Goal: Navigation & Orientation: Find specific page/section

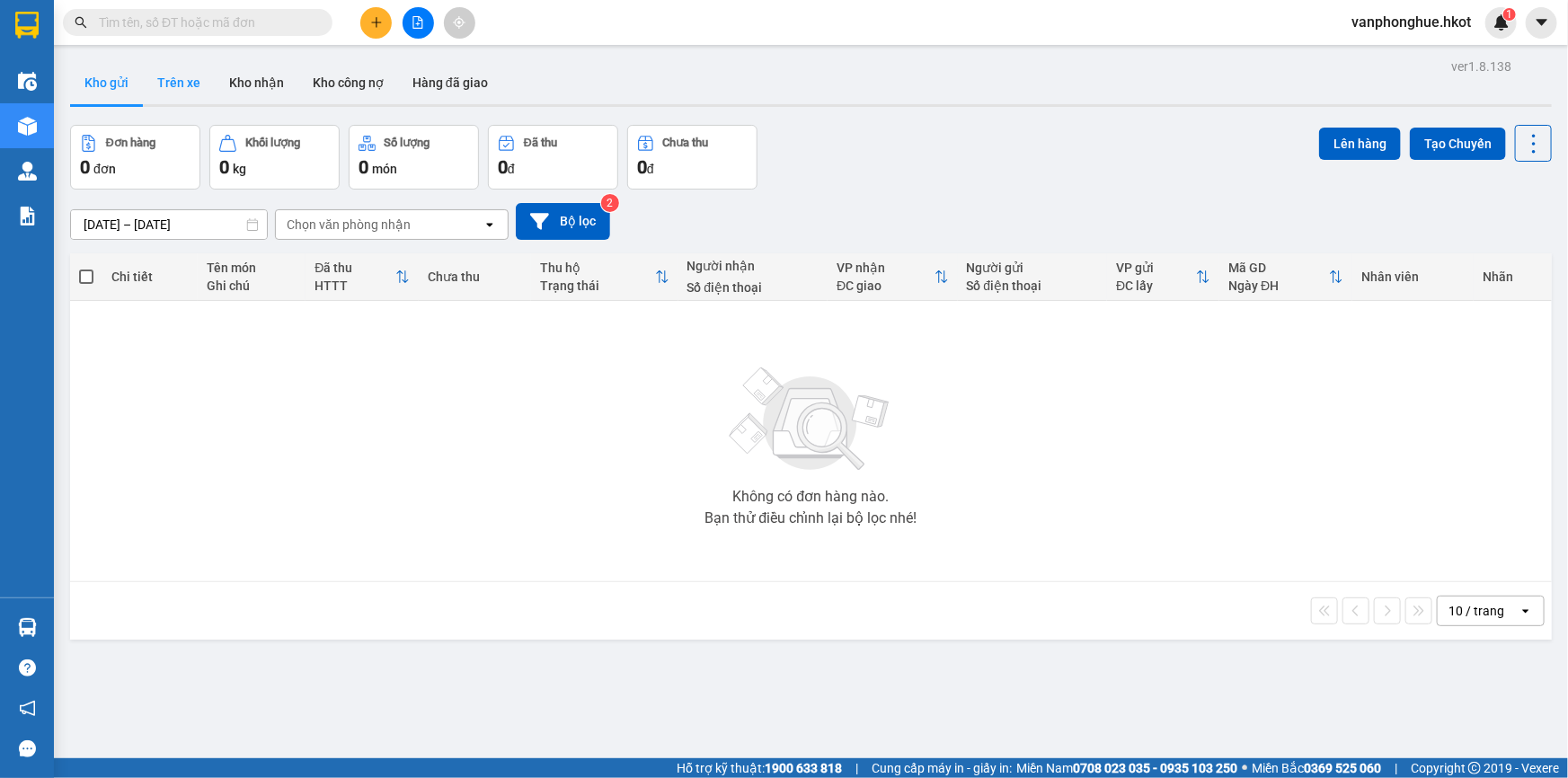
click at [178, 77] on button "Trên xe" at bounding box center [178, 82] width 71 height 43
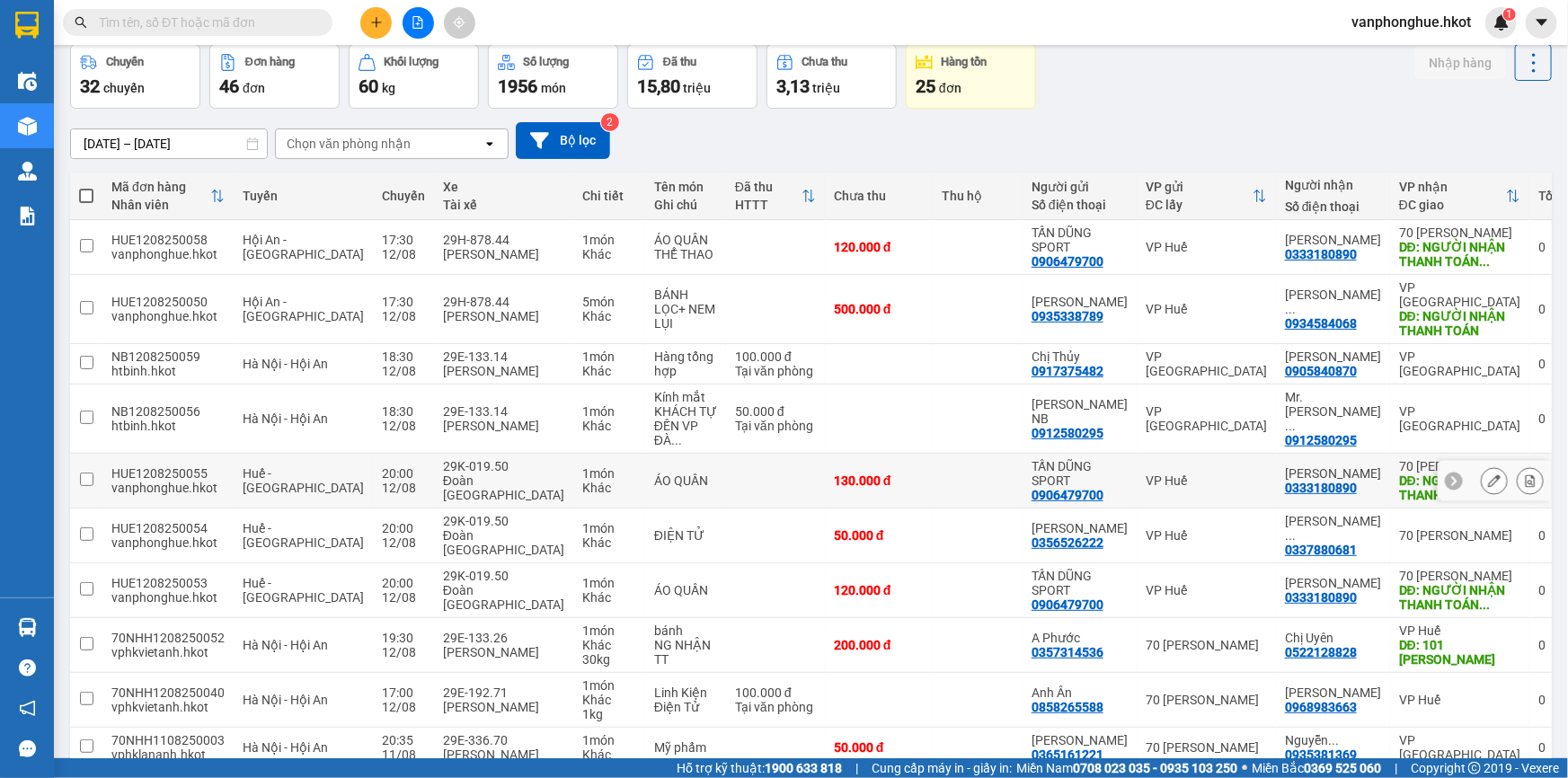
scroll to position [162, 0]
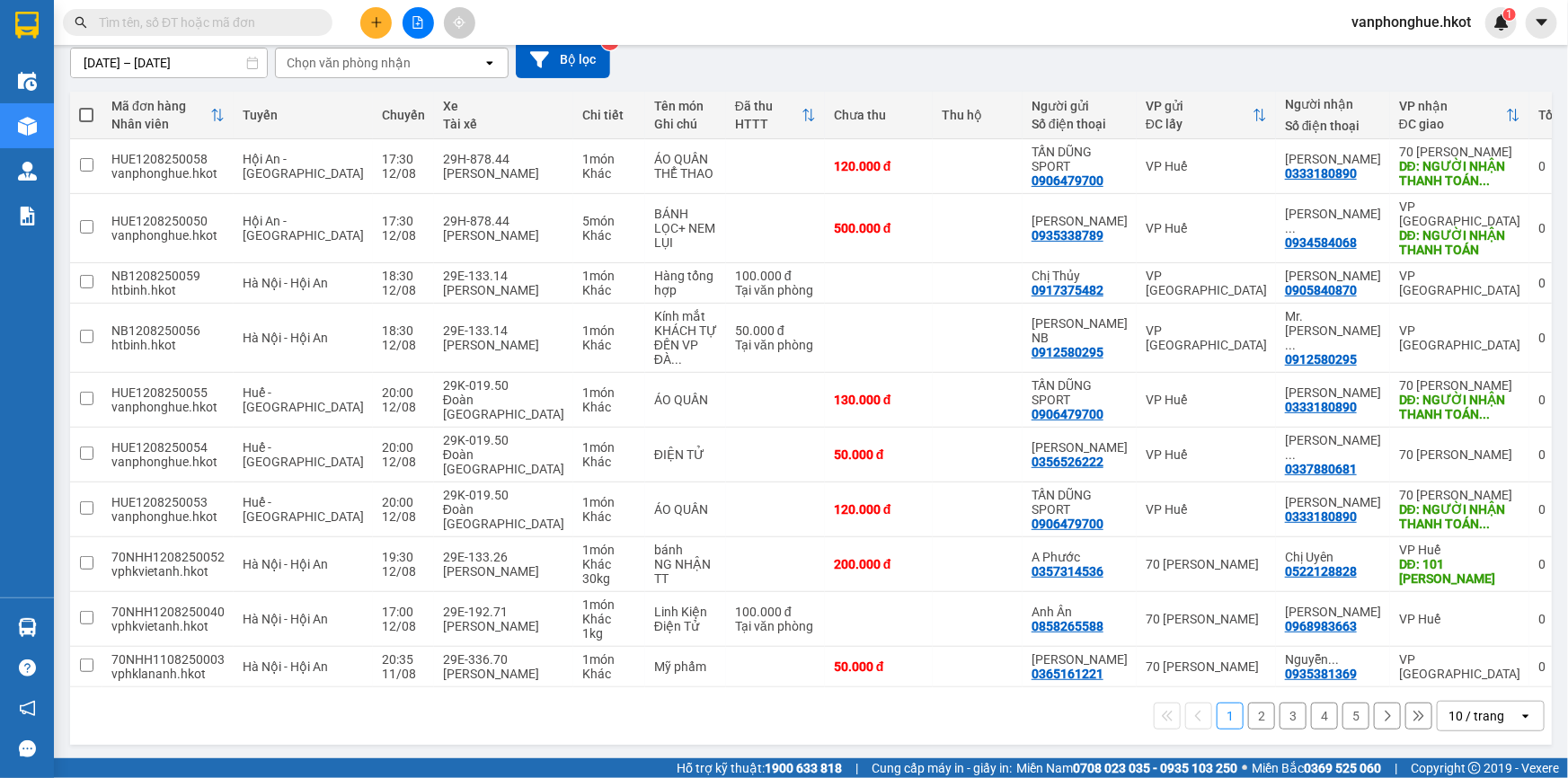
click at [1252, 715] on button "2" at bounding box center [1261, 716] width 27 height 27
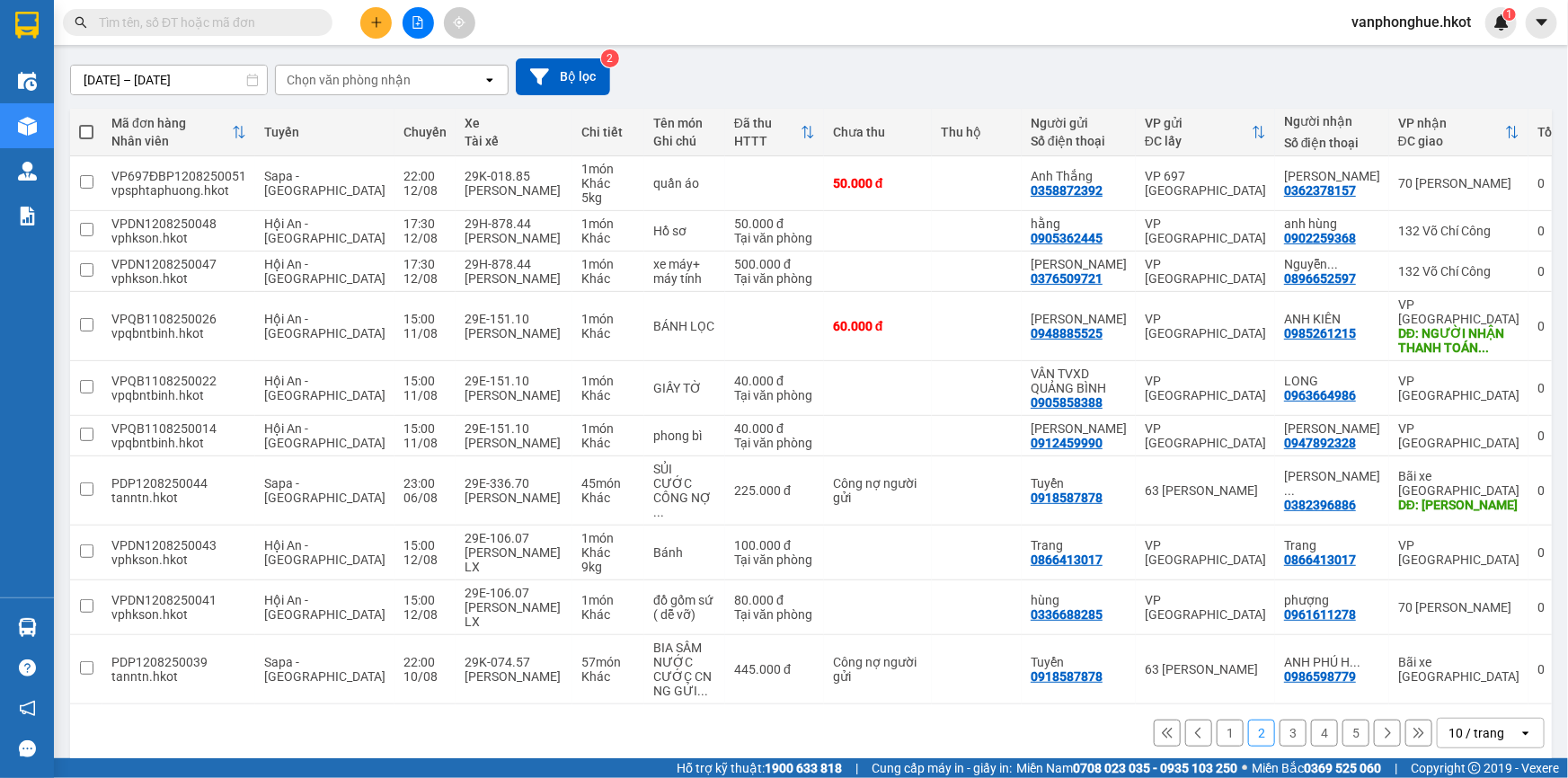
scroll to position [148, 0]
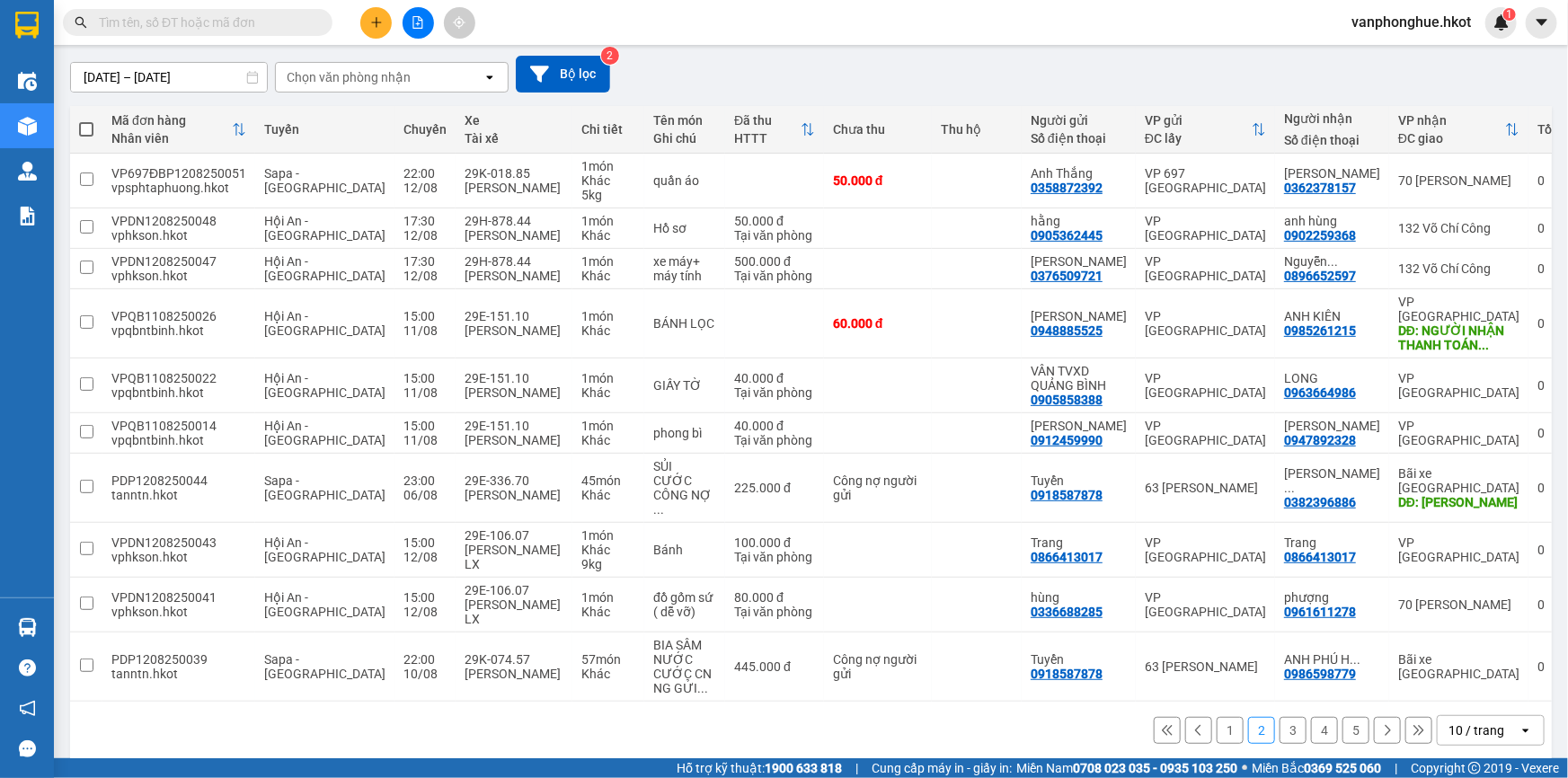
click at [1280, 717] on button "3" at bounding box center [1293, 730] width 27 height 27
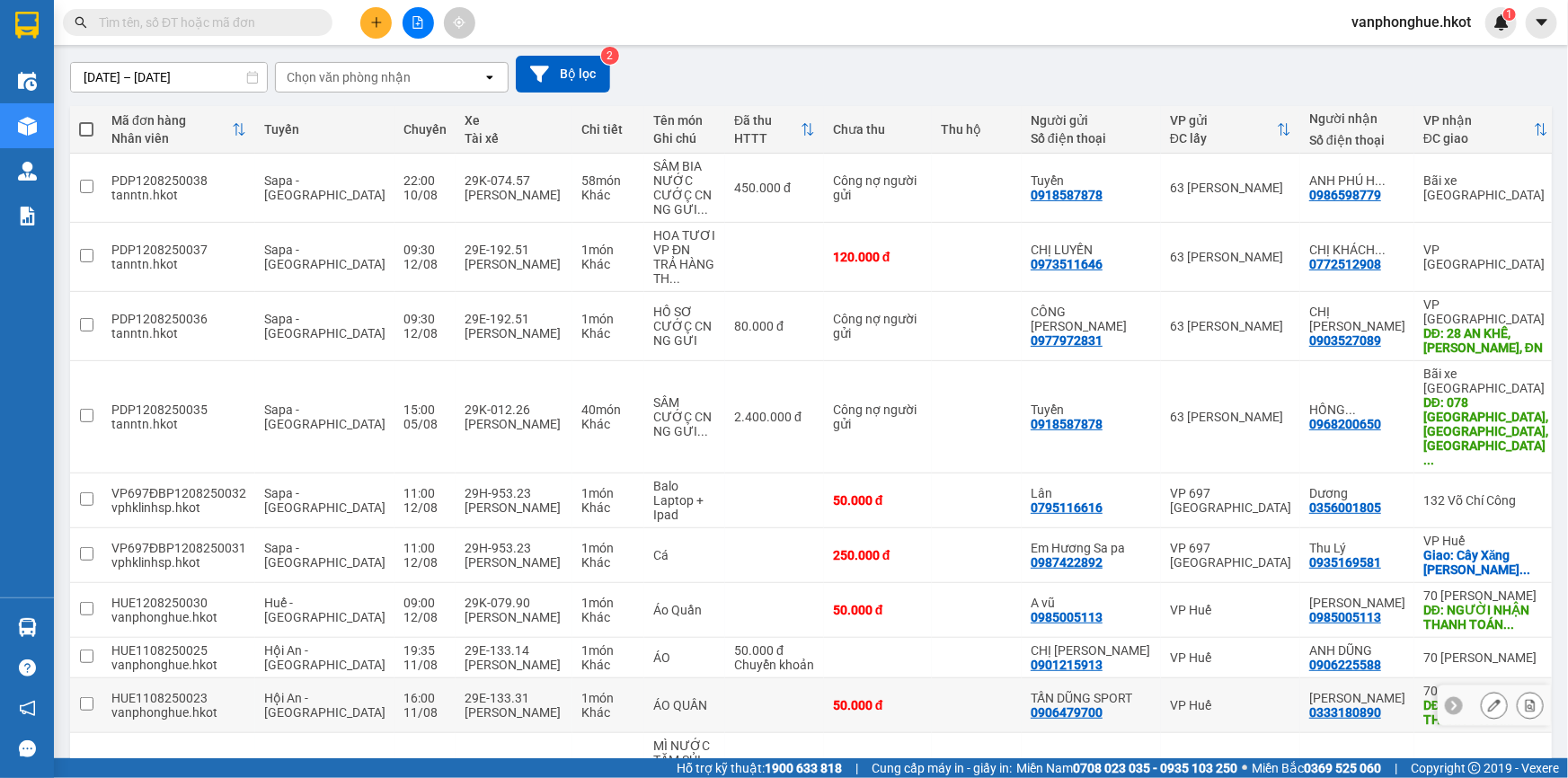
scroll to position [219, 0]
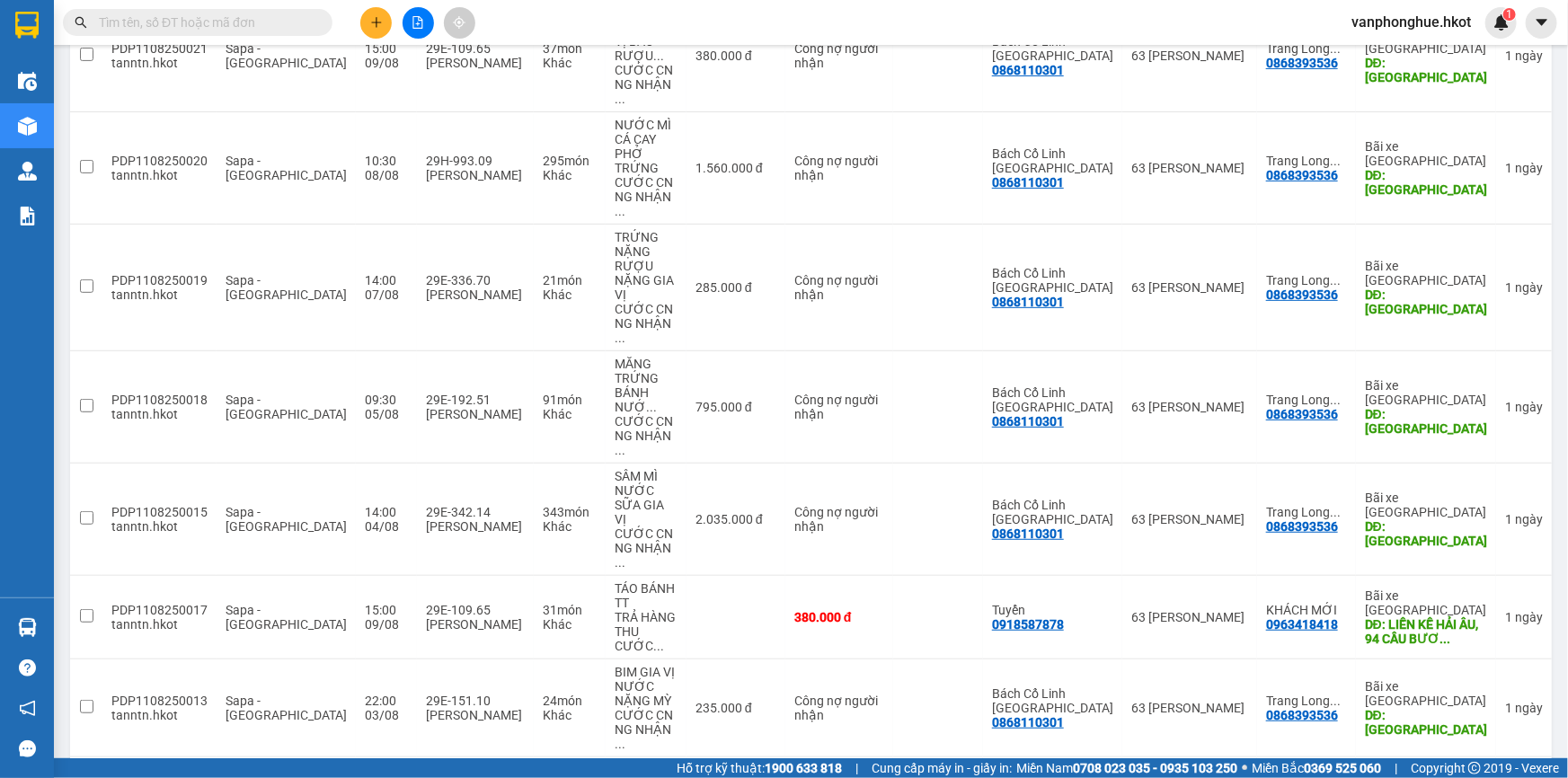
scroll to position [421, 0]
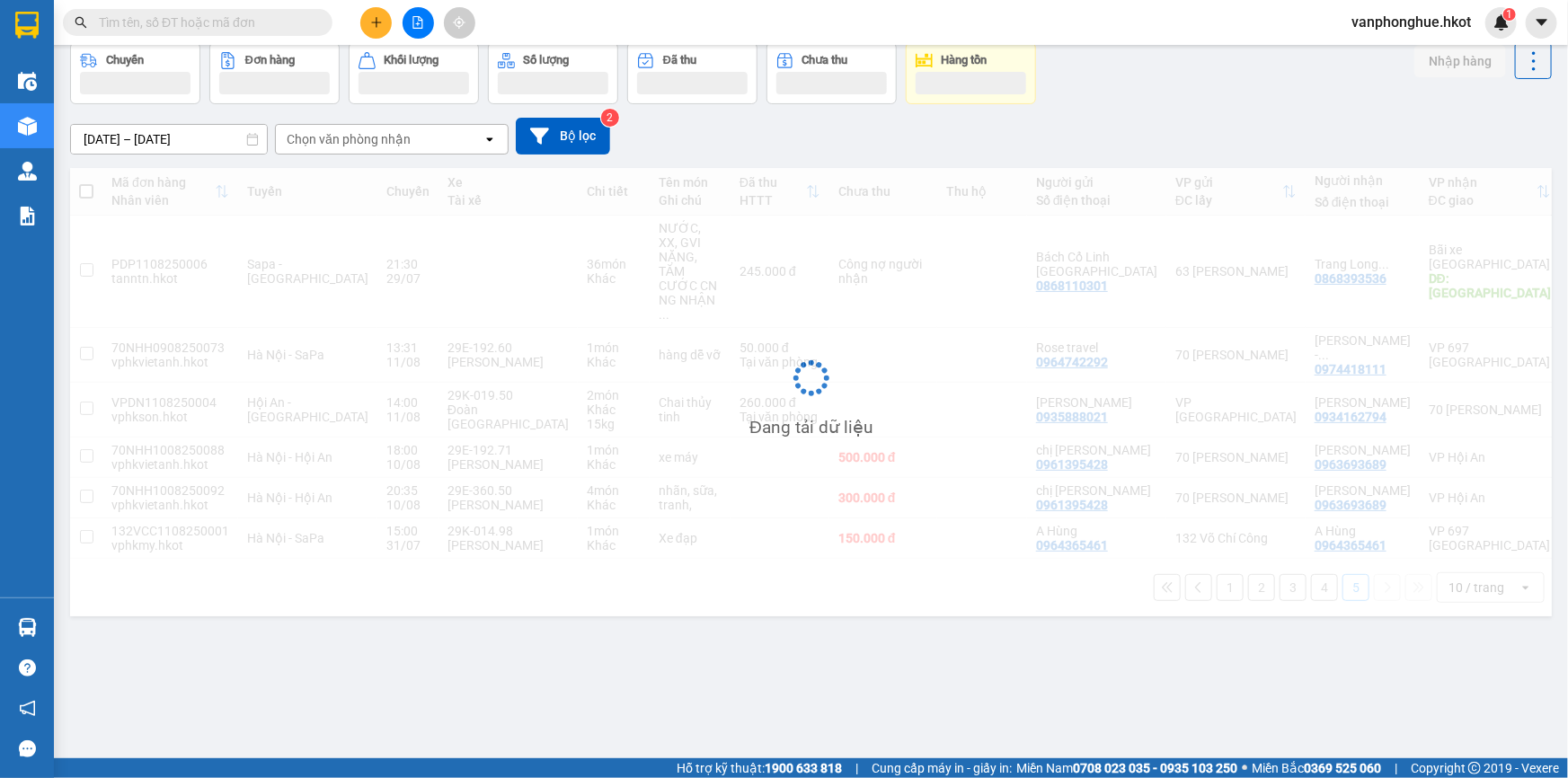
scroll to position [82, 0]
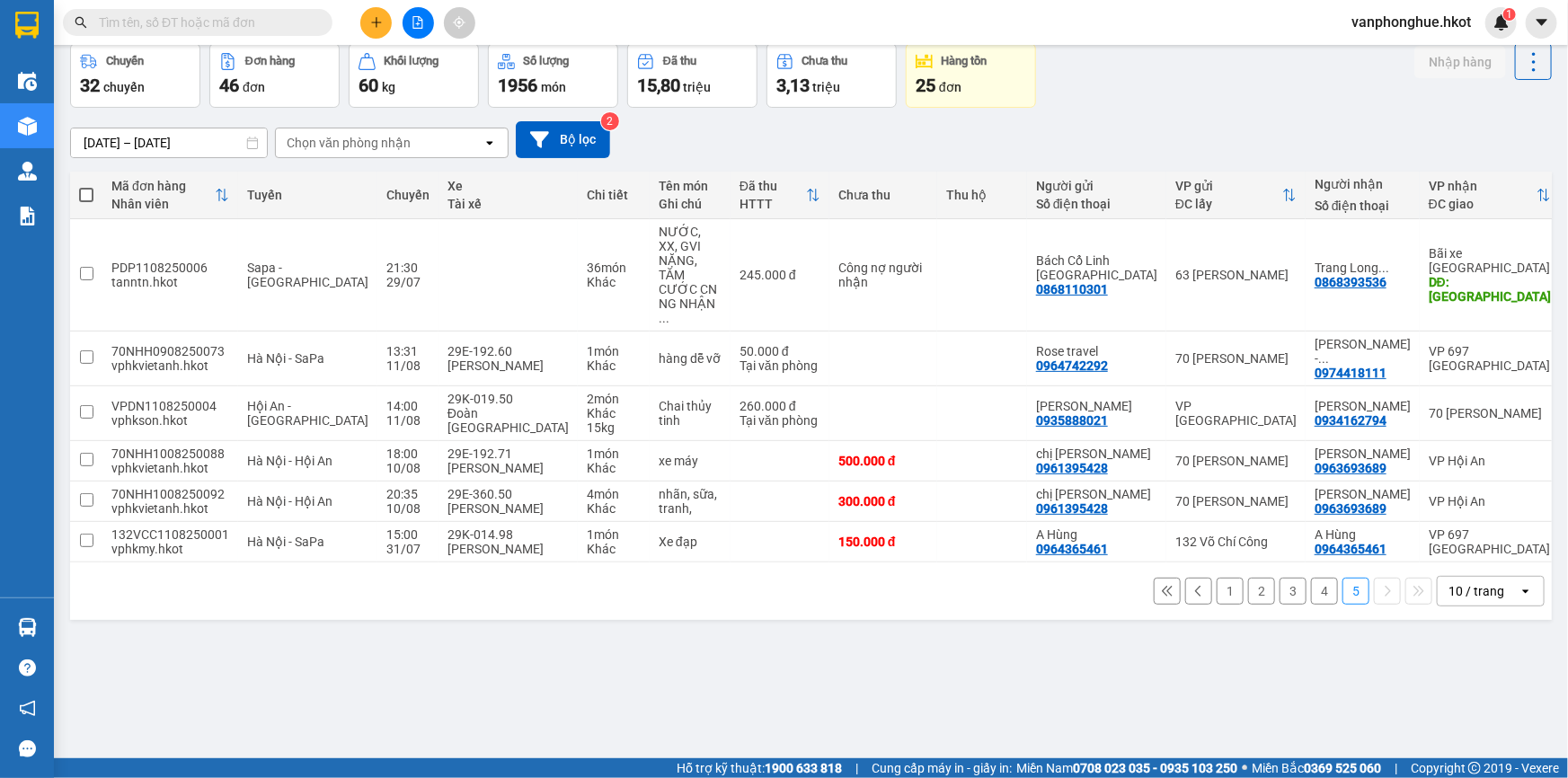
click at [1196, 586] on icon at bounding box center [1198, 590] width 6 height 10
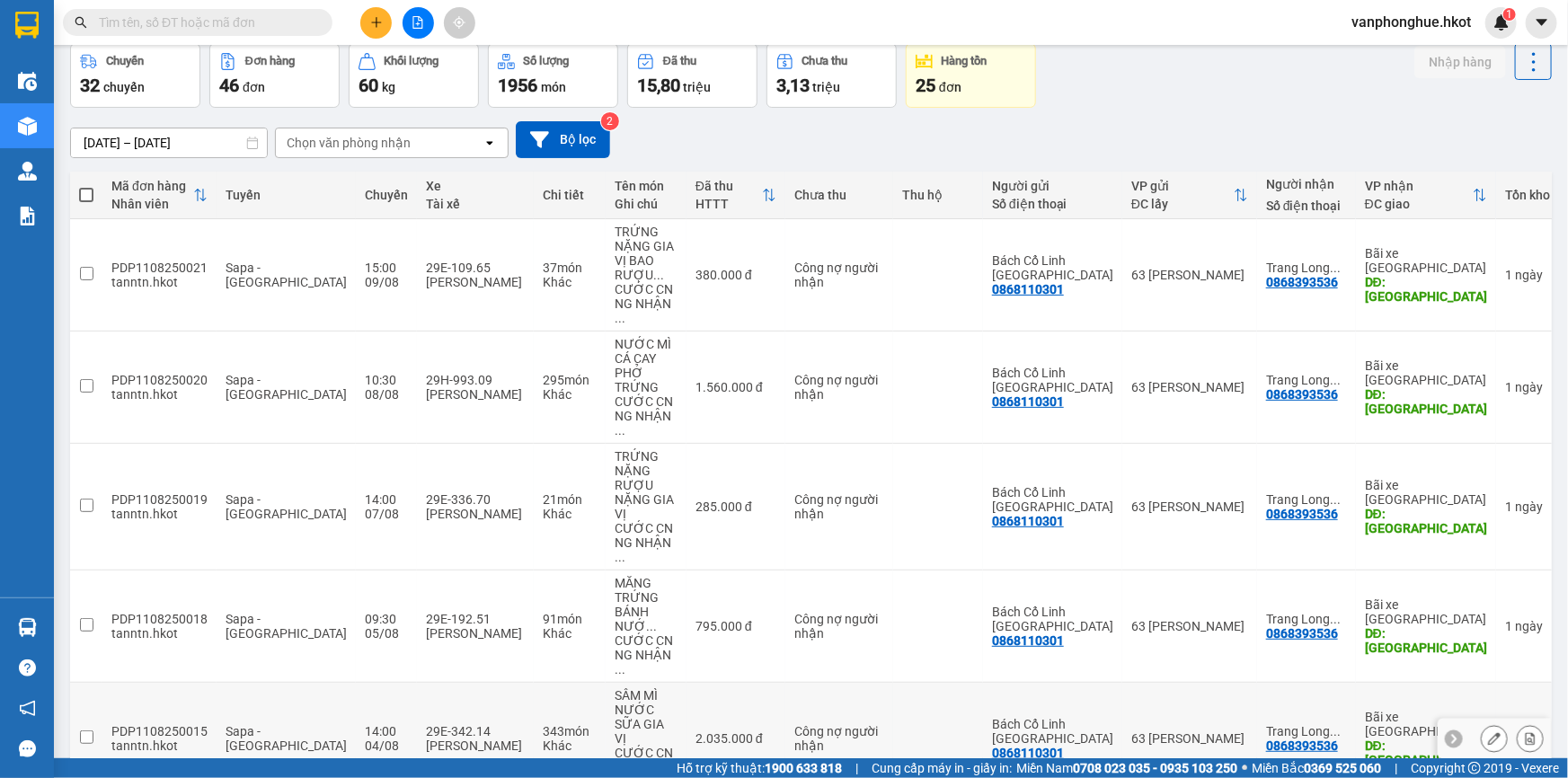
scroll to position [421, 0]
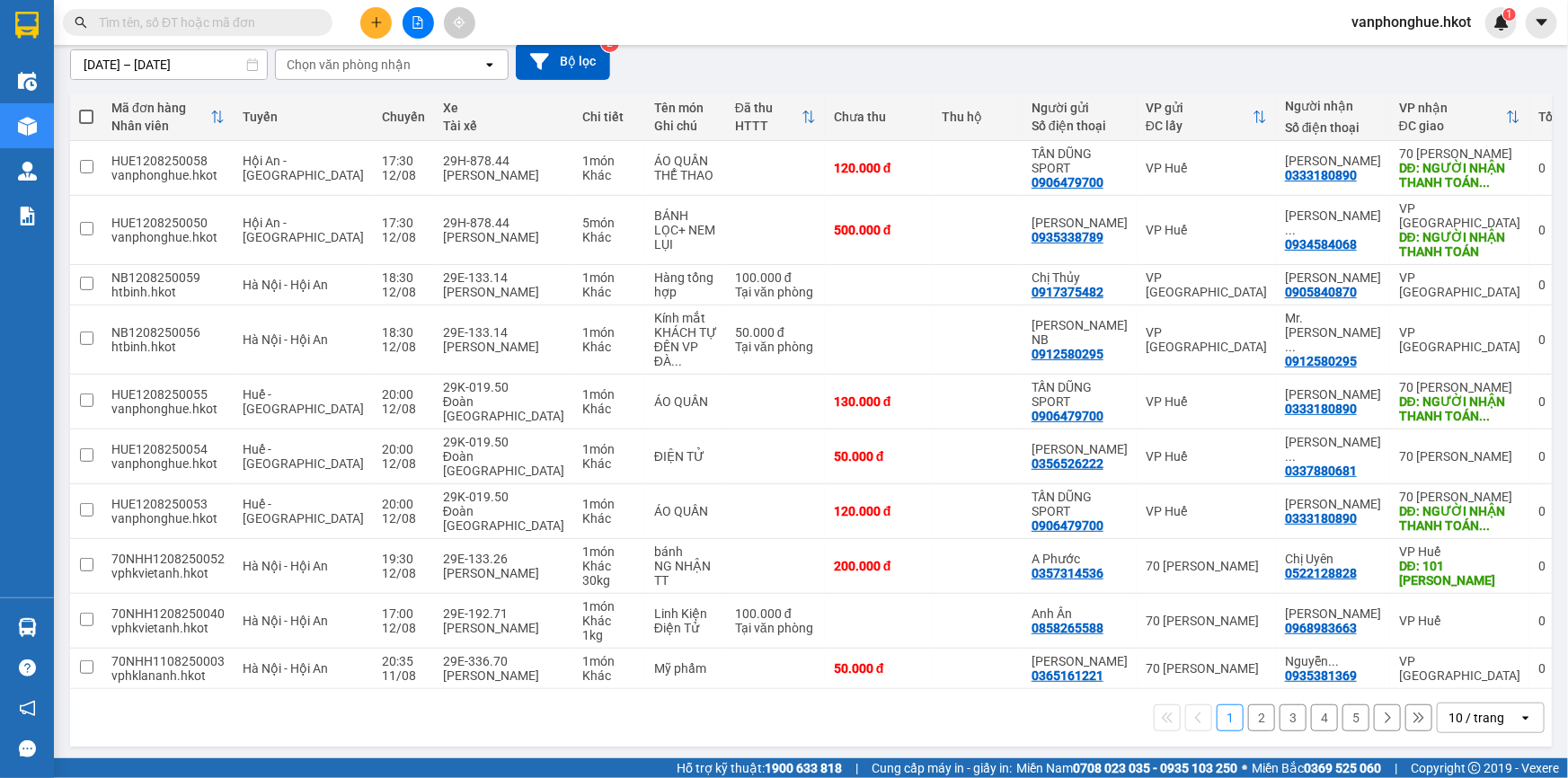
scroll to position [162, 0]
